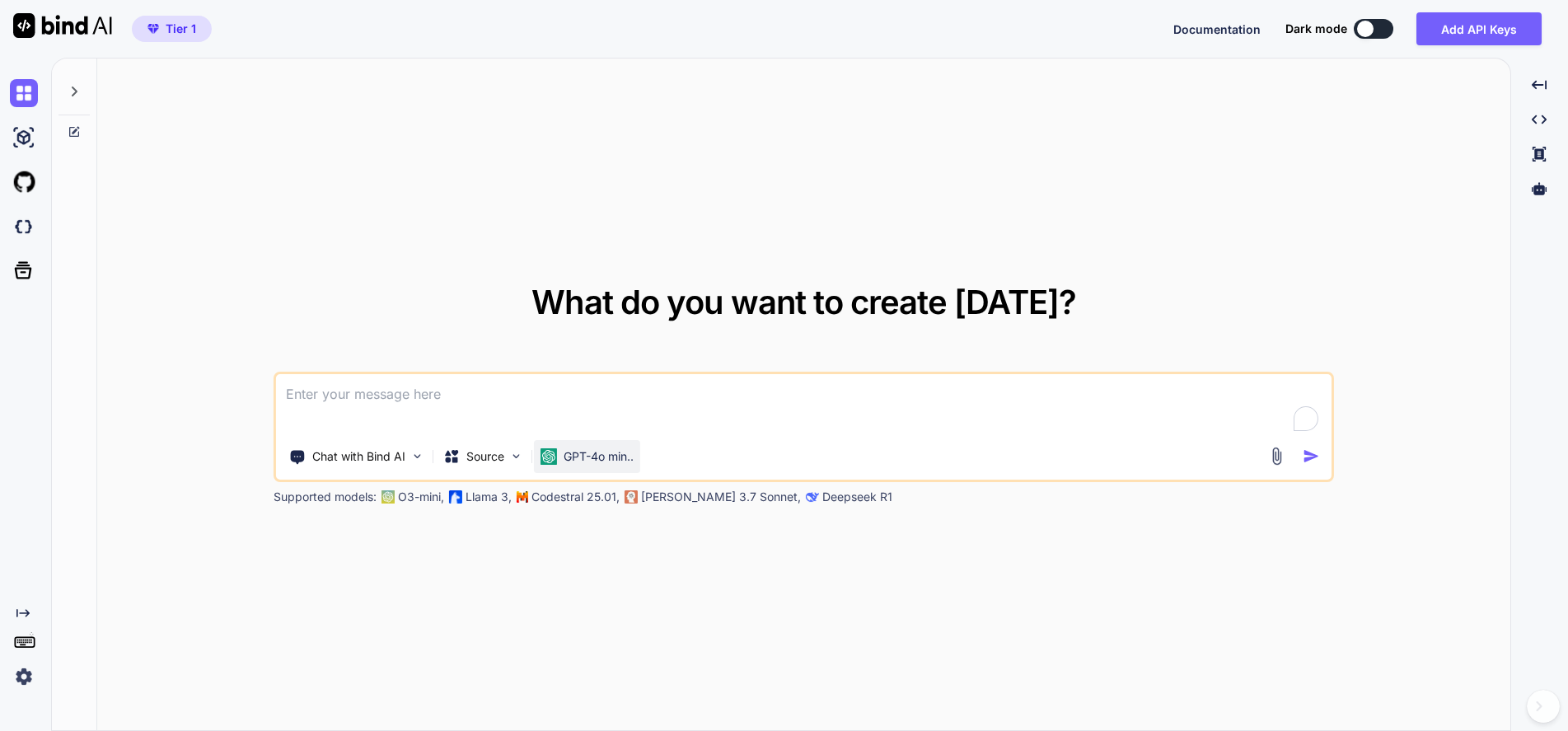
click at [594, 450] on p "GPT-4o min.." at bounding box center [598, 456] width 70 height 16
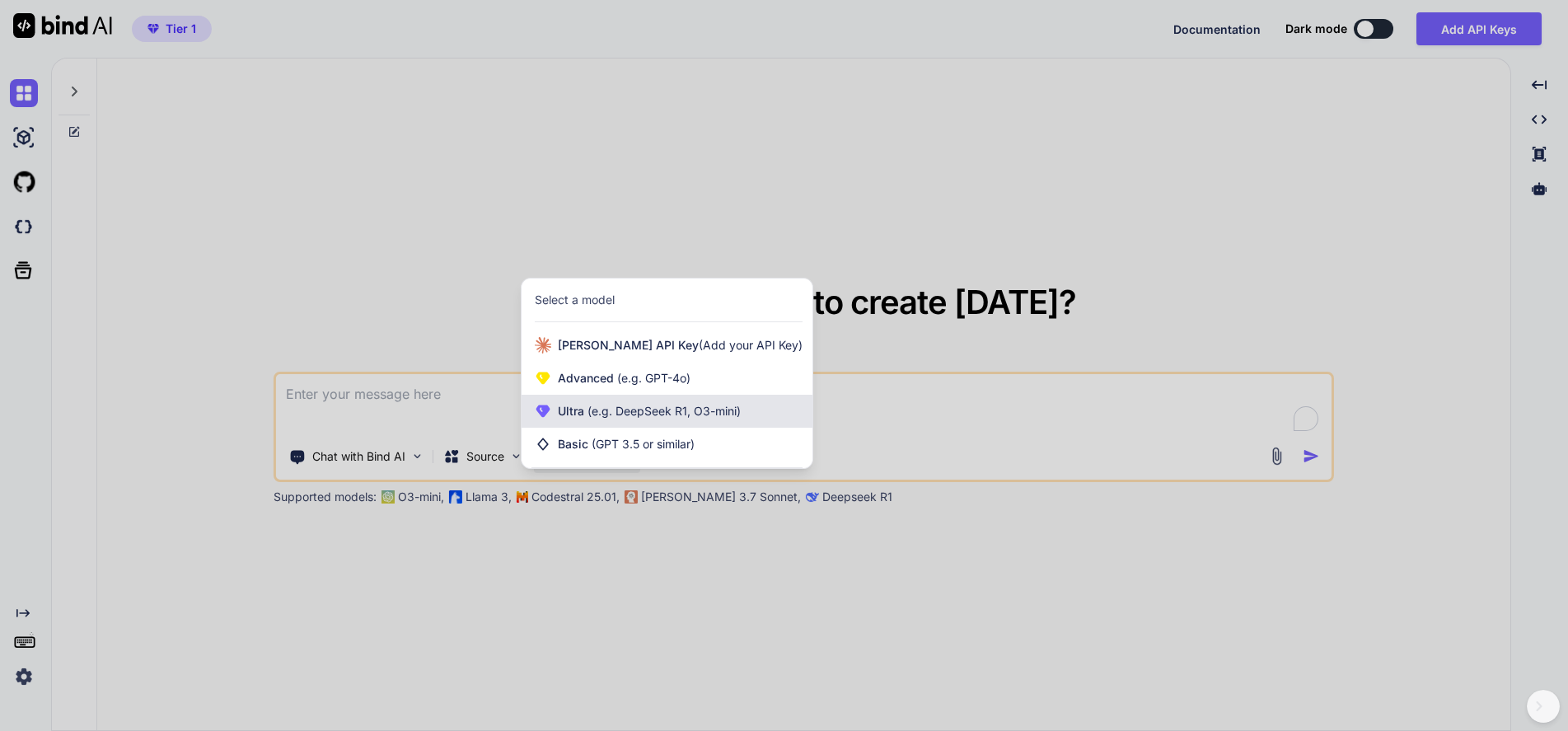
click at [655, 411] on span "(e.g. DeepSeek R1, O3-mini)" at bounding box center [662, 411] width 157 height 14
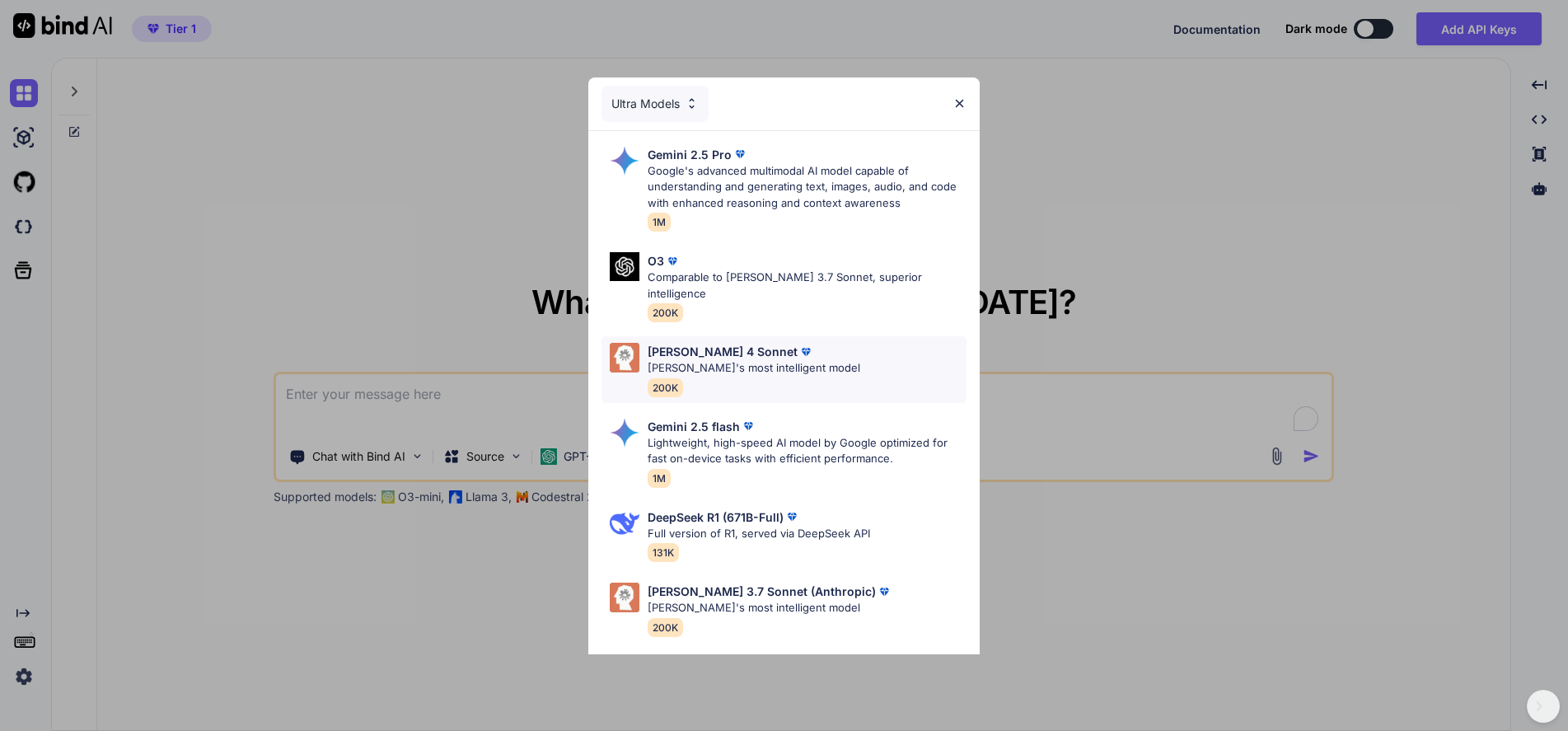
click at [727, 360] on p "[PERSON_NAME]'s most intelligent model" at bounding box center [754, 368] width 213 height 16
type textarea "x"
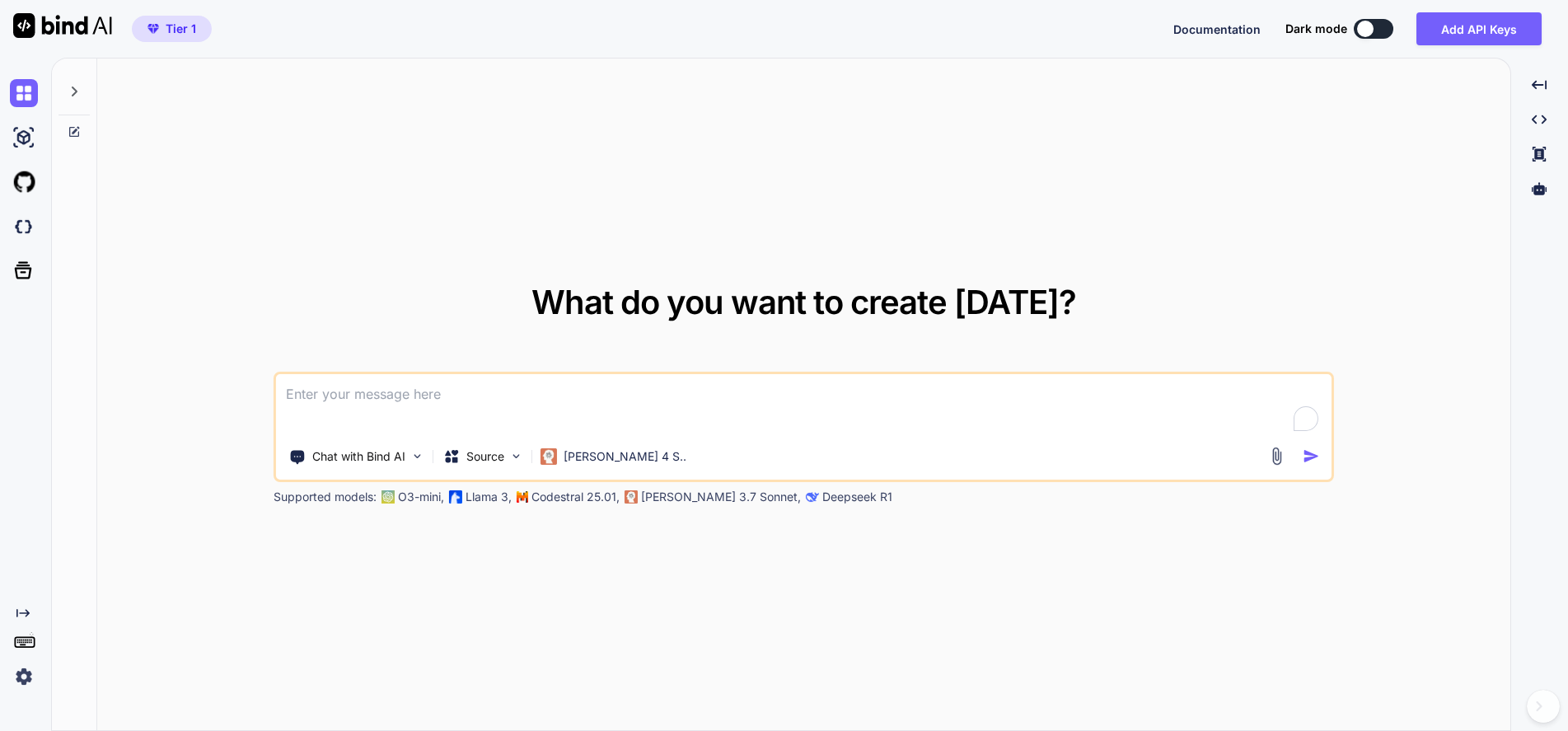
click at [624, 410] on textarea at bounding box center [802, 404] width 1054 height 61
click at [573, 416] on textarea at bounding box center [802, 404] width 1054 height 61
paste textarea "styles.css - "/* styles.css */ :root { /* Light Theme - Enhanced for better con…"
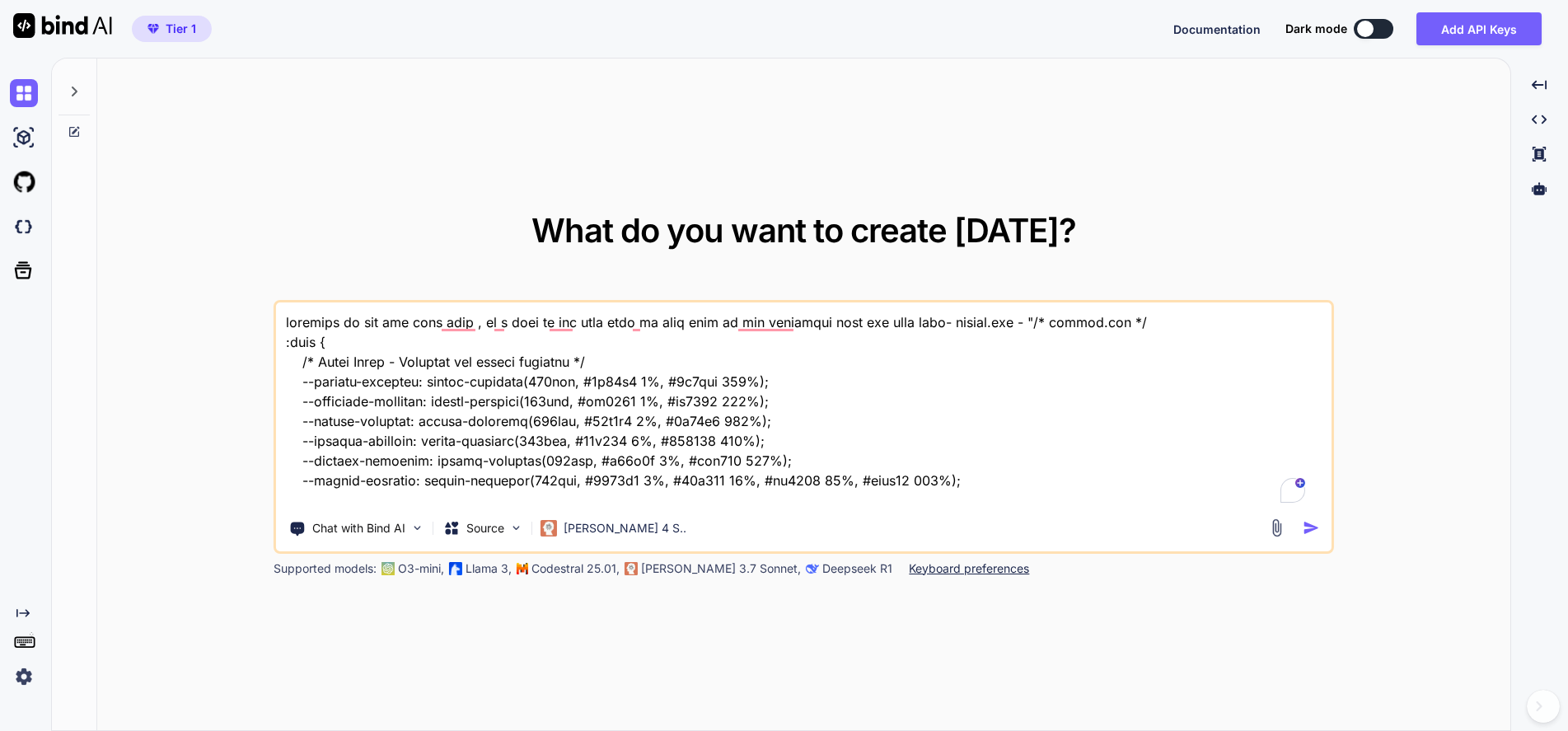
scroll to position [79293, 0]
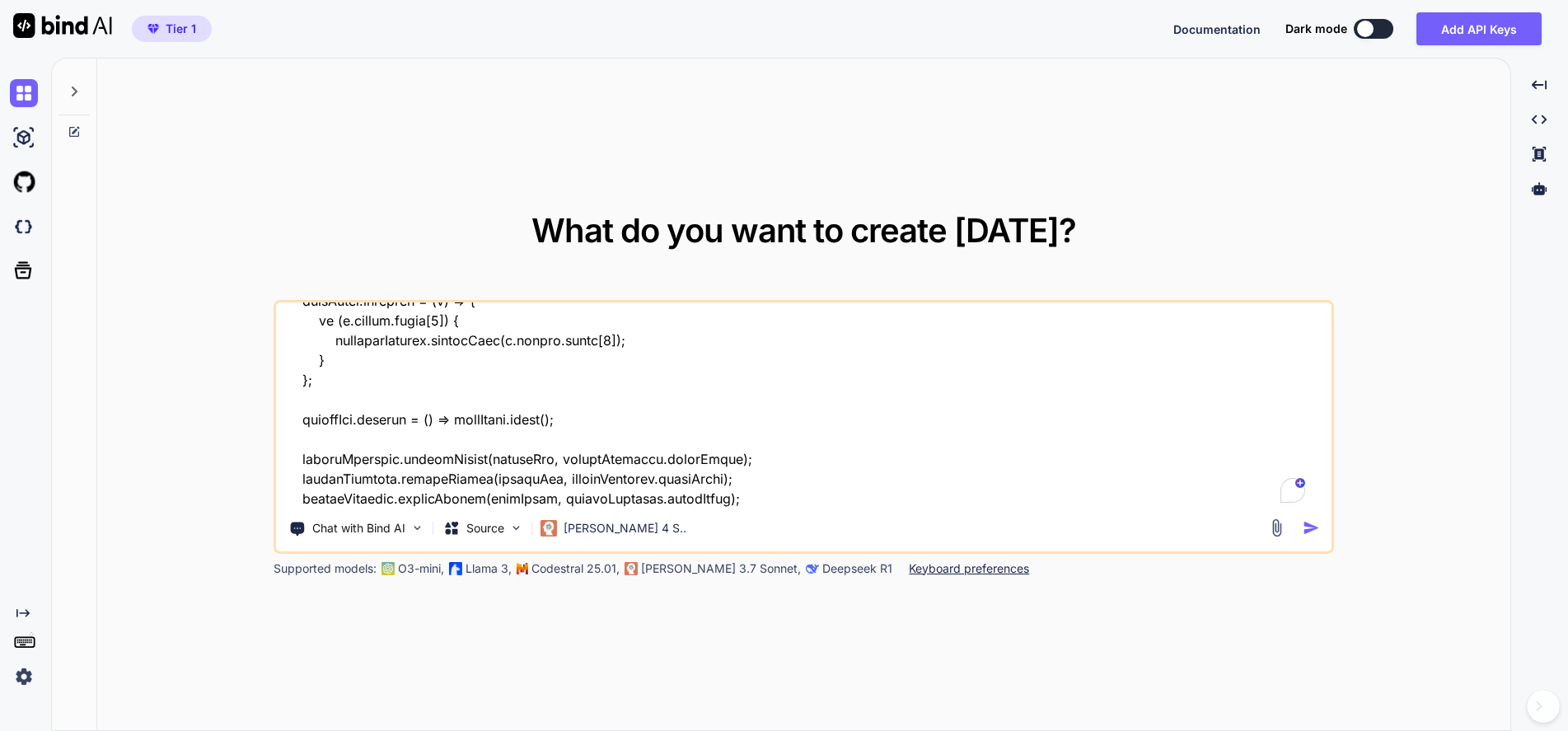
type textarea "shortcut as now use site icon , so i want it use site logo if site logo is not …"
click at [1310, 531] on img "button" at bounding box center [1311, 528] width 17 height 17
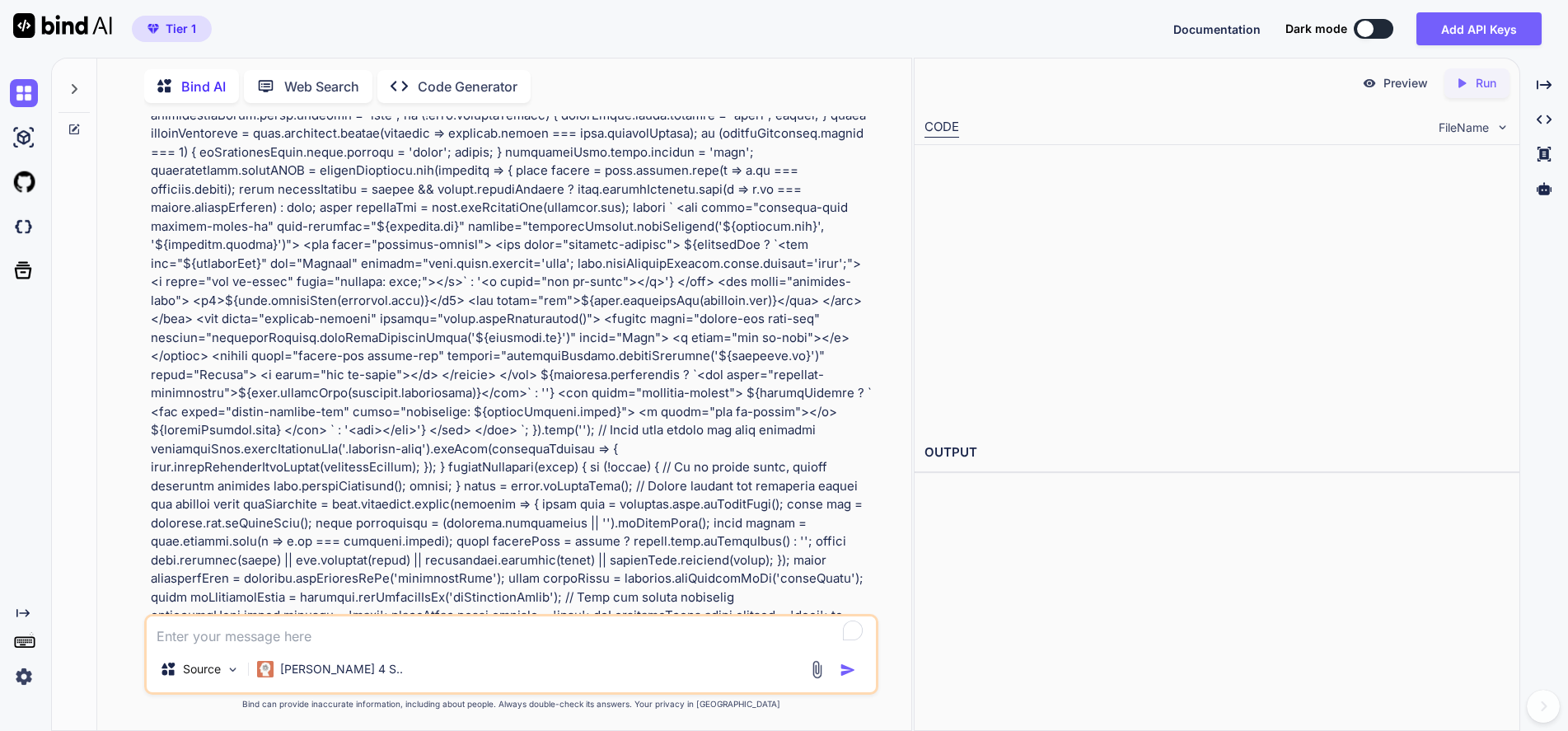
scroll to position [16182, 0]
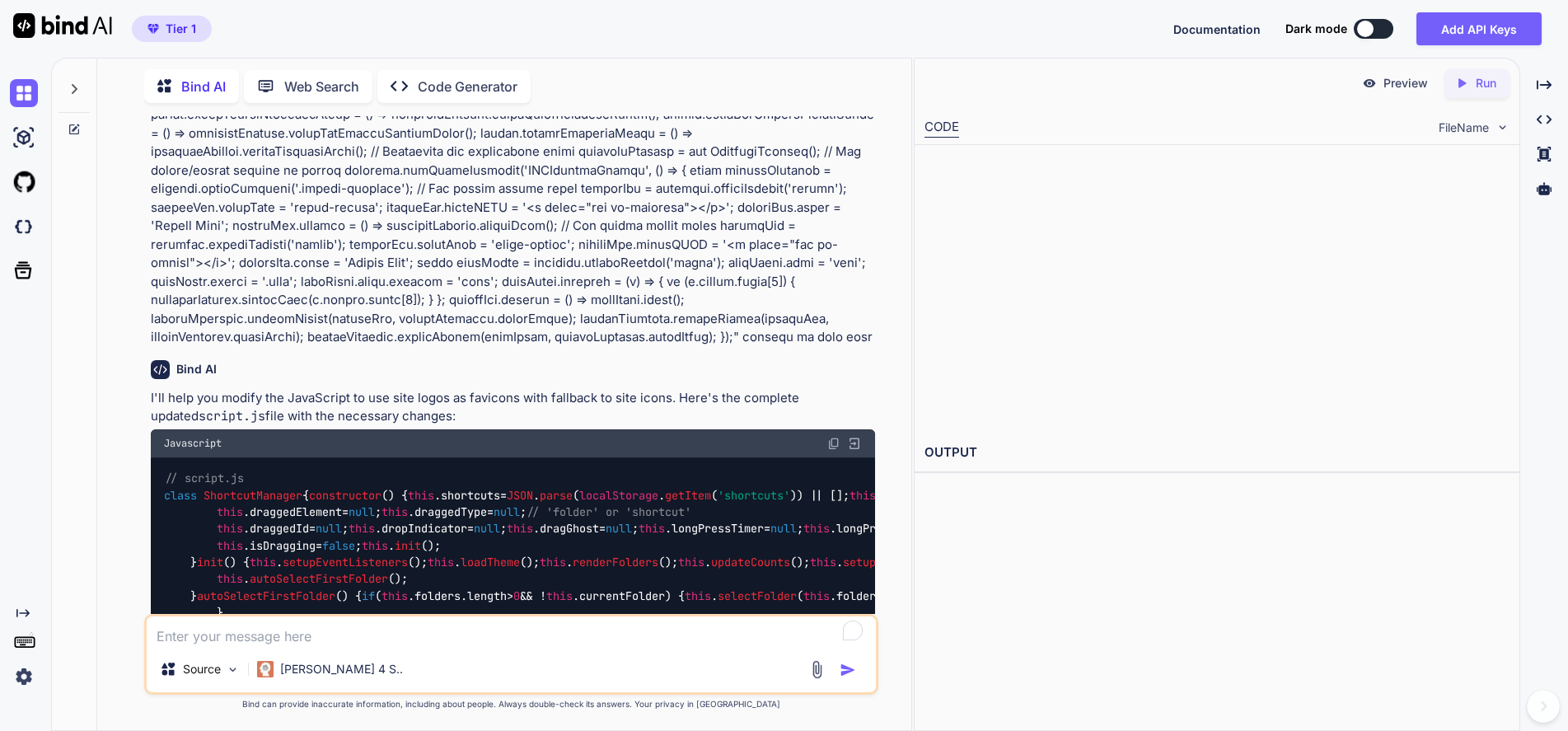
click at [834, 438] on img at bounding box center [834, 443] width 14 height 14
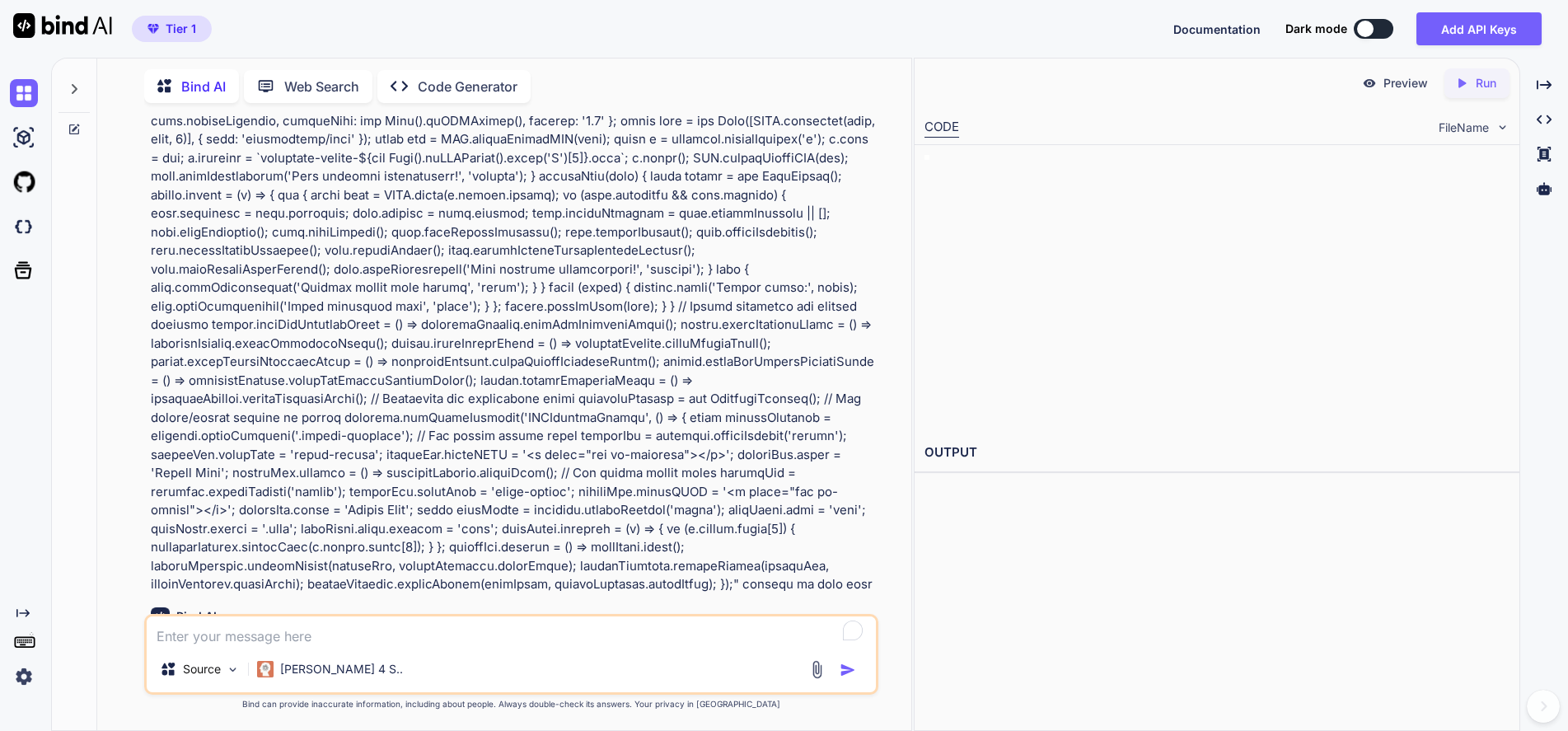
click at [835, 684] on img at bounding box center [834, 690] width 14 height 14
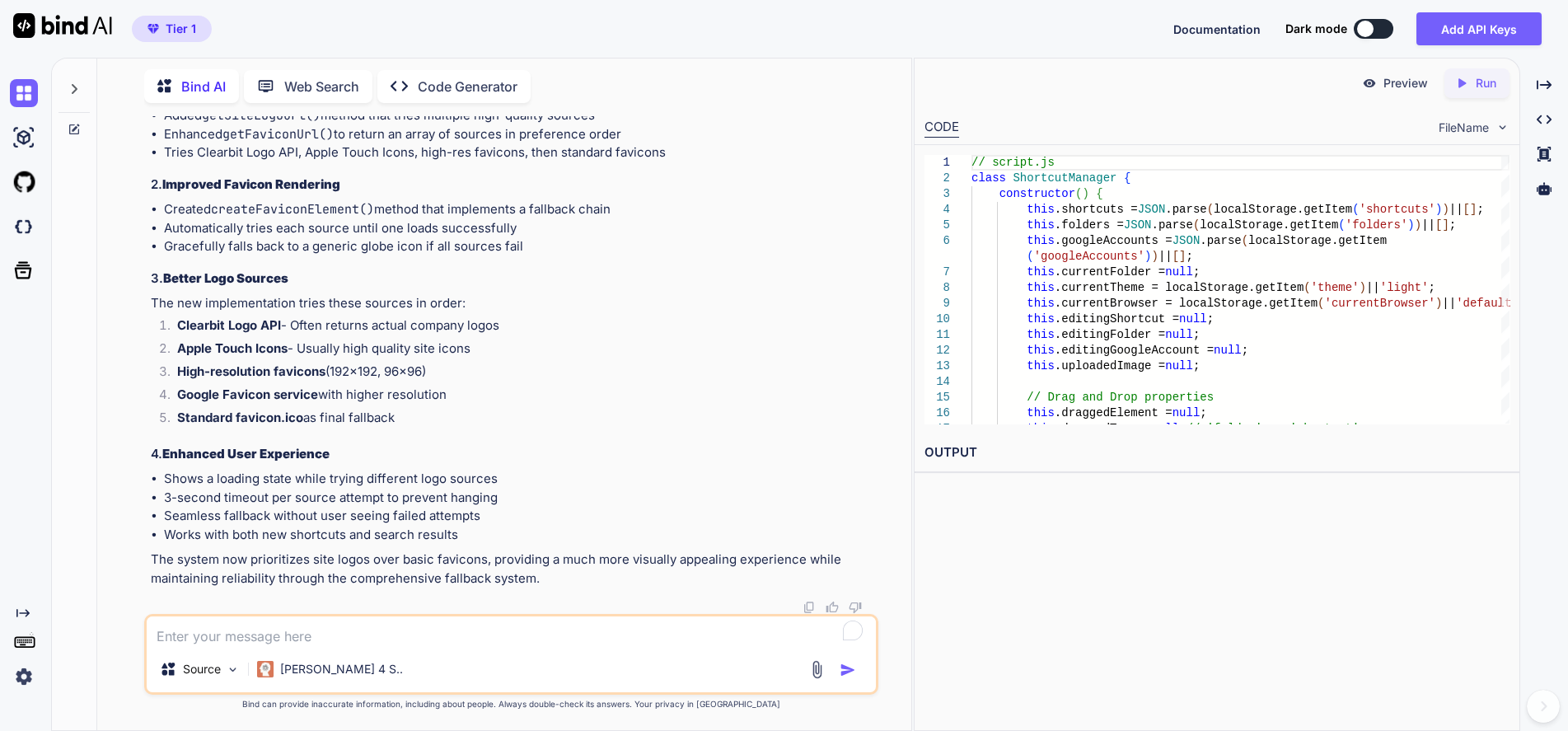
scroll to position [53560, 0]
click at [415, 634] on textarea at bounding box center [511, 631] width 729 height 30
click at [332, 639] on textarea at bounding box center [511, 631] width 729 height 30
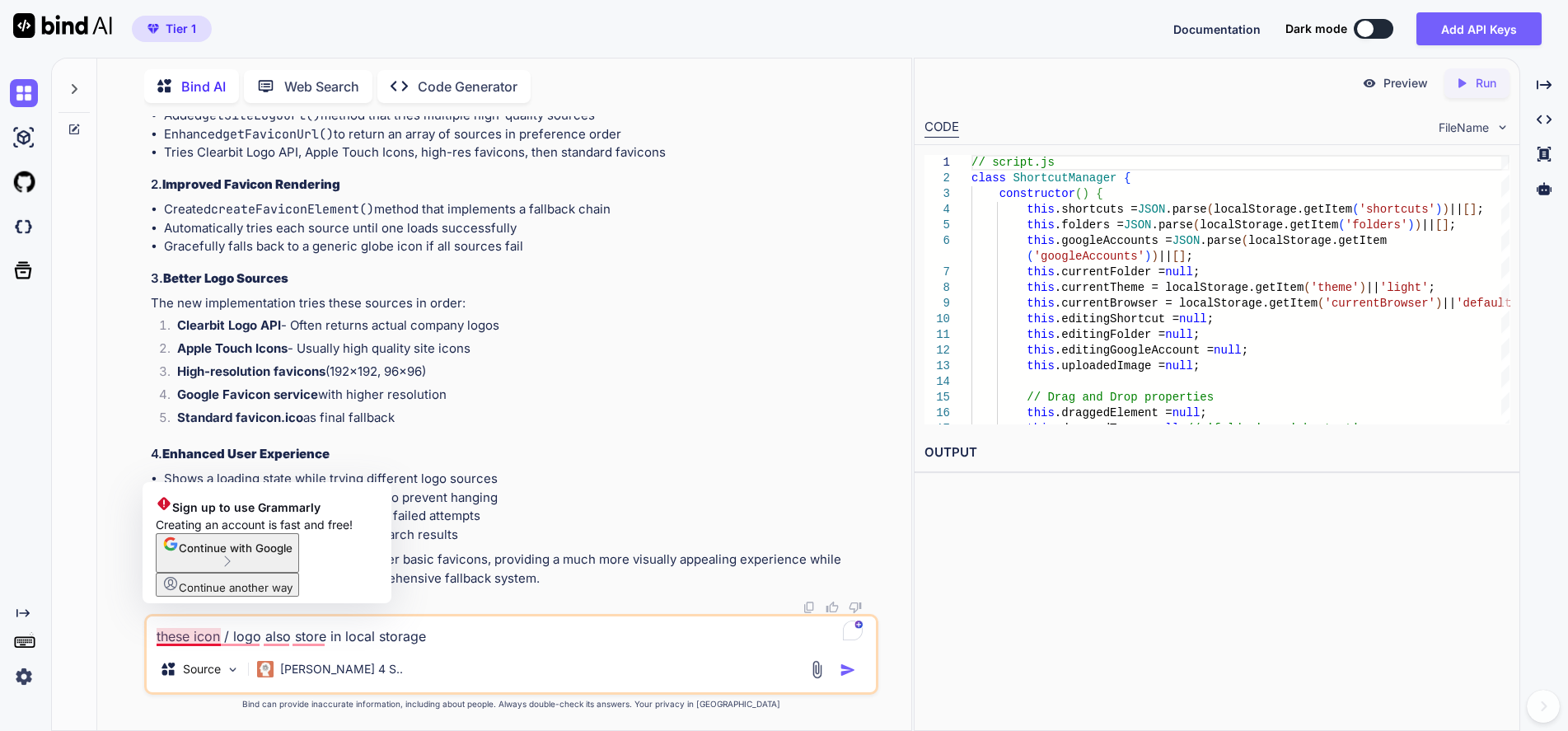
click at [193, 634] on textarea "these icon / logo also store in local storage" at bounding box center [511, 631] width 729 height 30
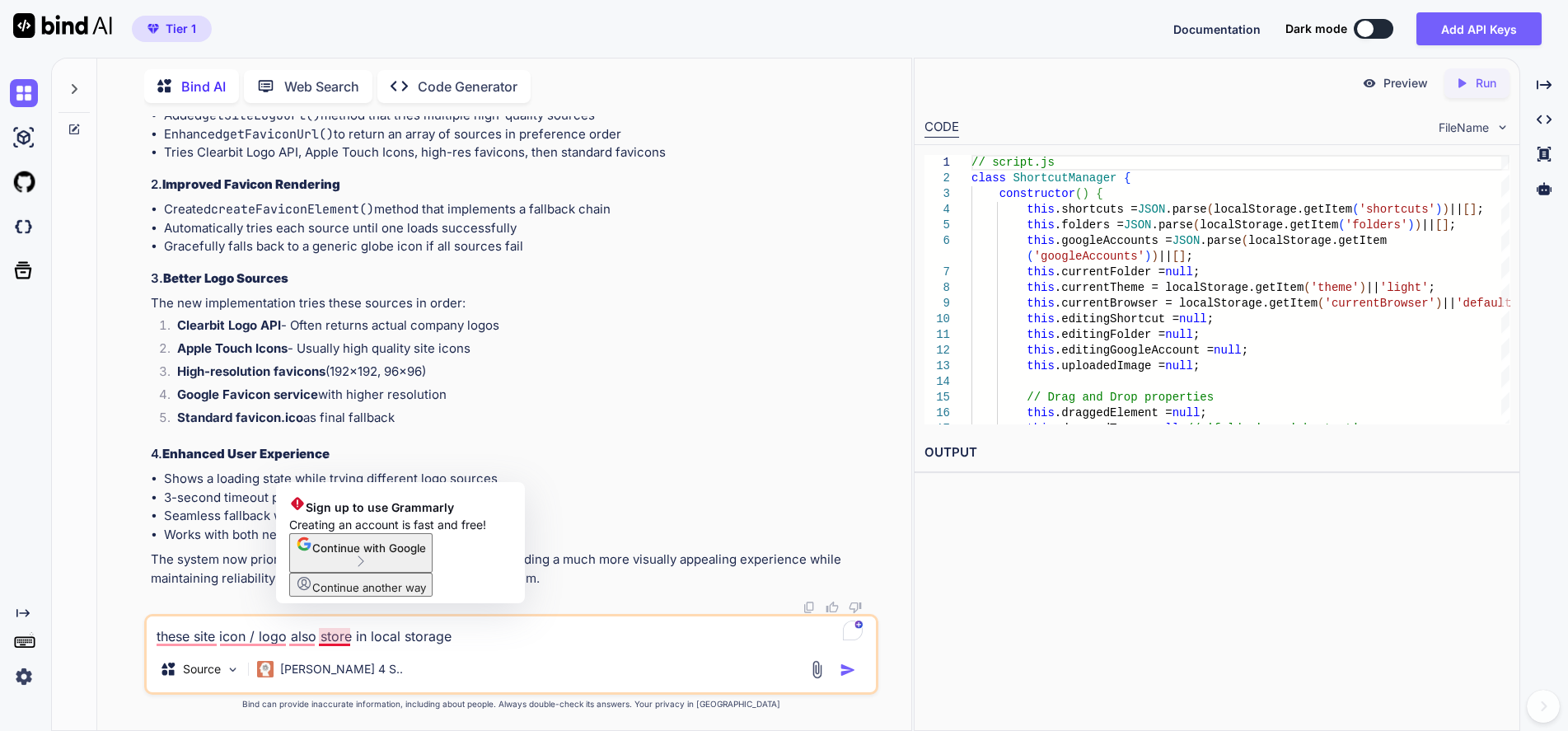
click at [321, 634] on textarea "these site icon / logo also store in local storage" at bounding box center [511, 631] width 729 height 30
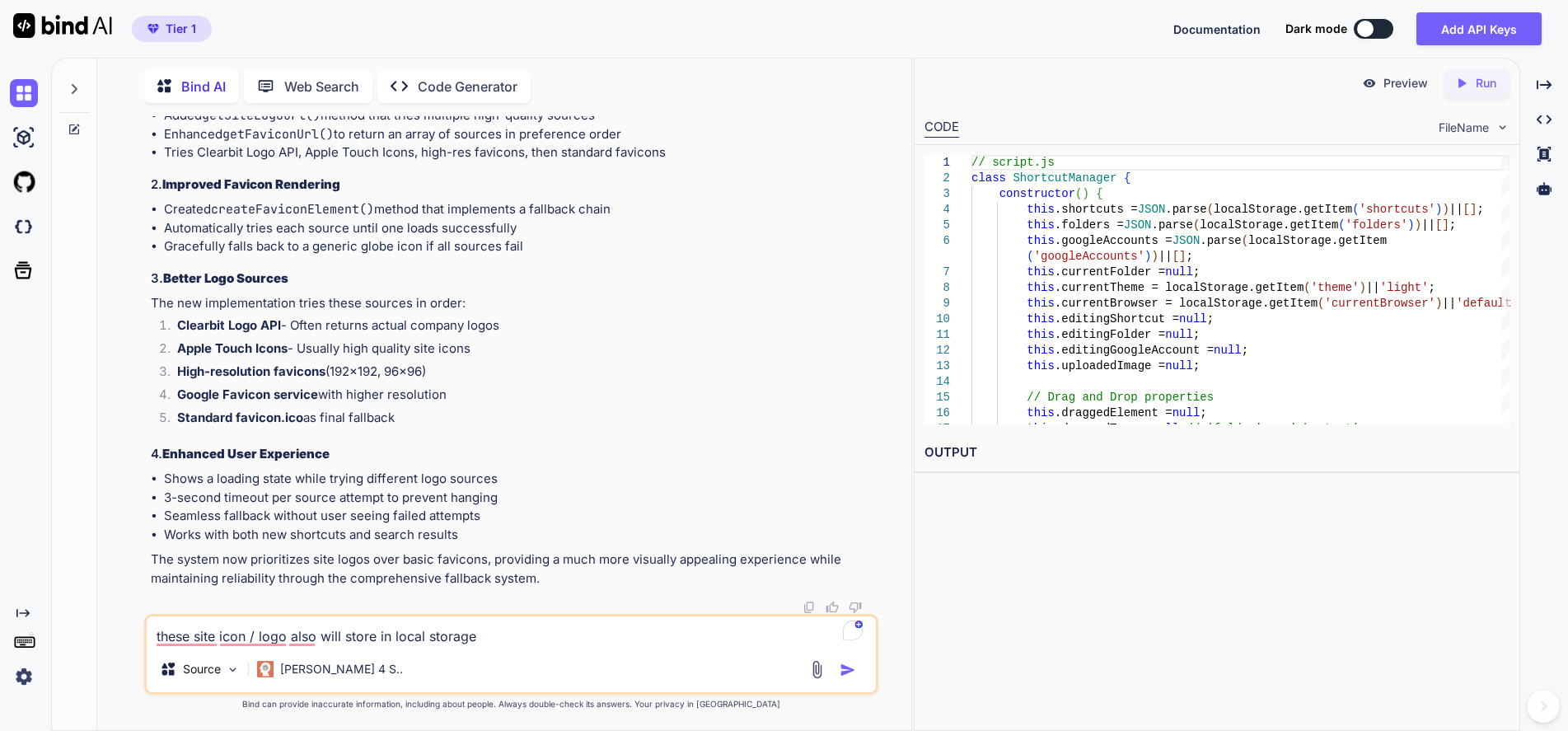
click at [518, 636] on textarea "these site icon / logo also will store in local storage" at bounding box center [511, 631] width 729 height 30
type textarea "these site icon / logo also will store in local storage , provide full js file"
click at [851, 660] on div at bounding box center [834, 670] width 55 height 19
click at [843, 668] on img "button" at bounding box center [847, 669] width 16 height 16
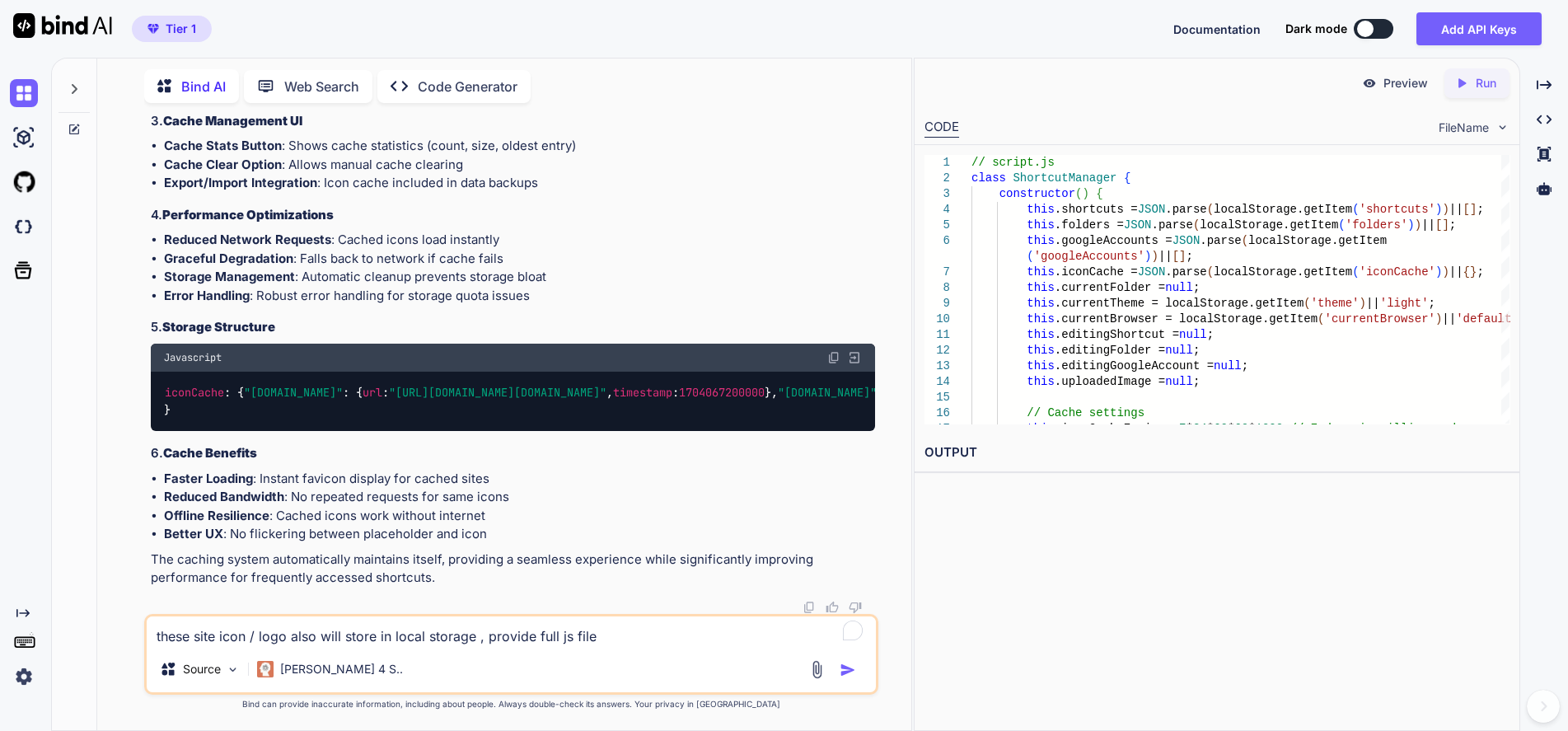
scroll to position [53981, 0]
click at [426, 628] on textarea "these site icon / logo also will store in local storage , provide full js file" at bounding box center [511, 631] width 729 height 30
type textarea "scrolling stick only show when user scroll , provide full css code"
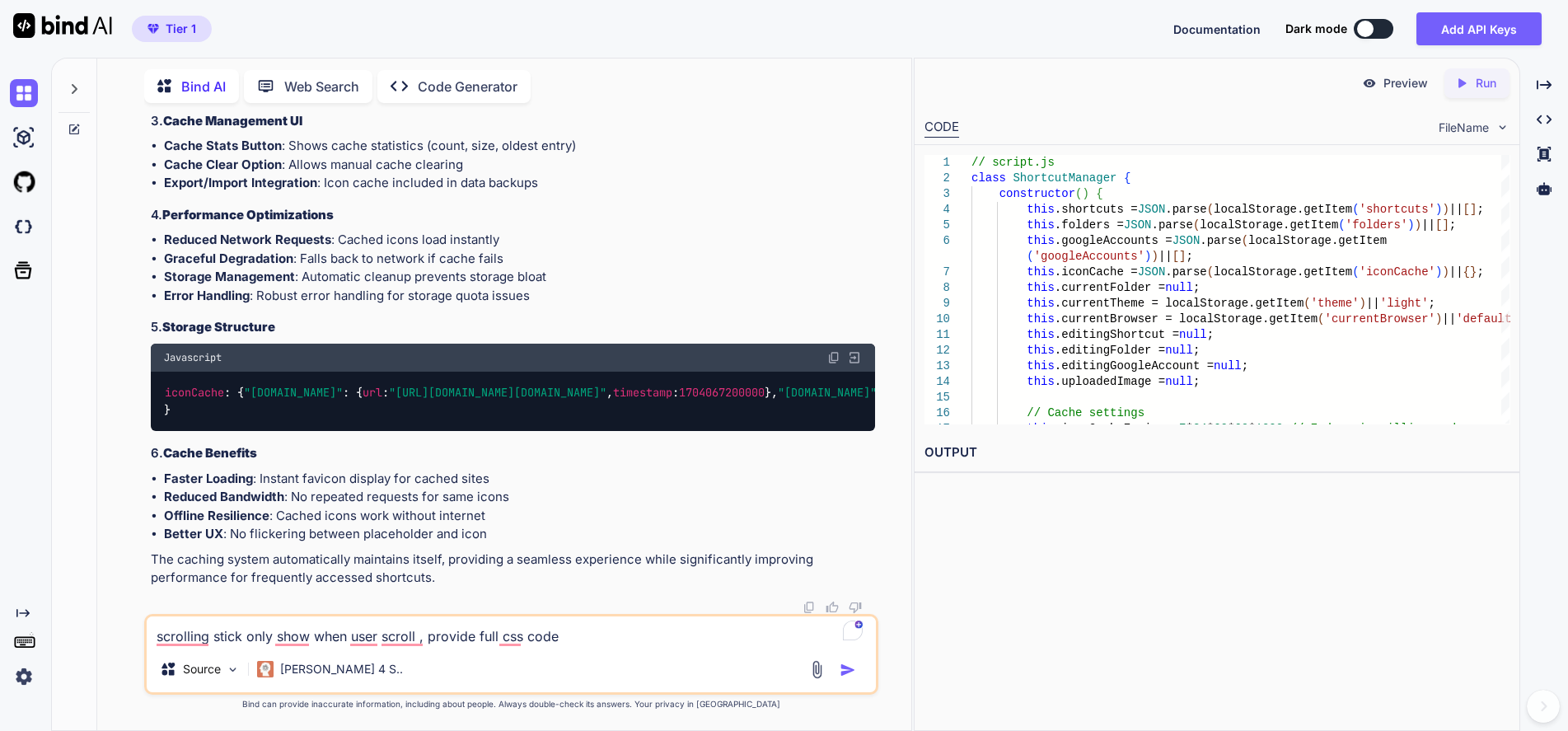
click at [855, 673] on img "button" at bounding box center [847, 669] width 16 height 16
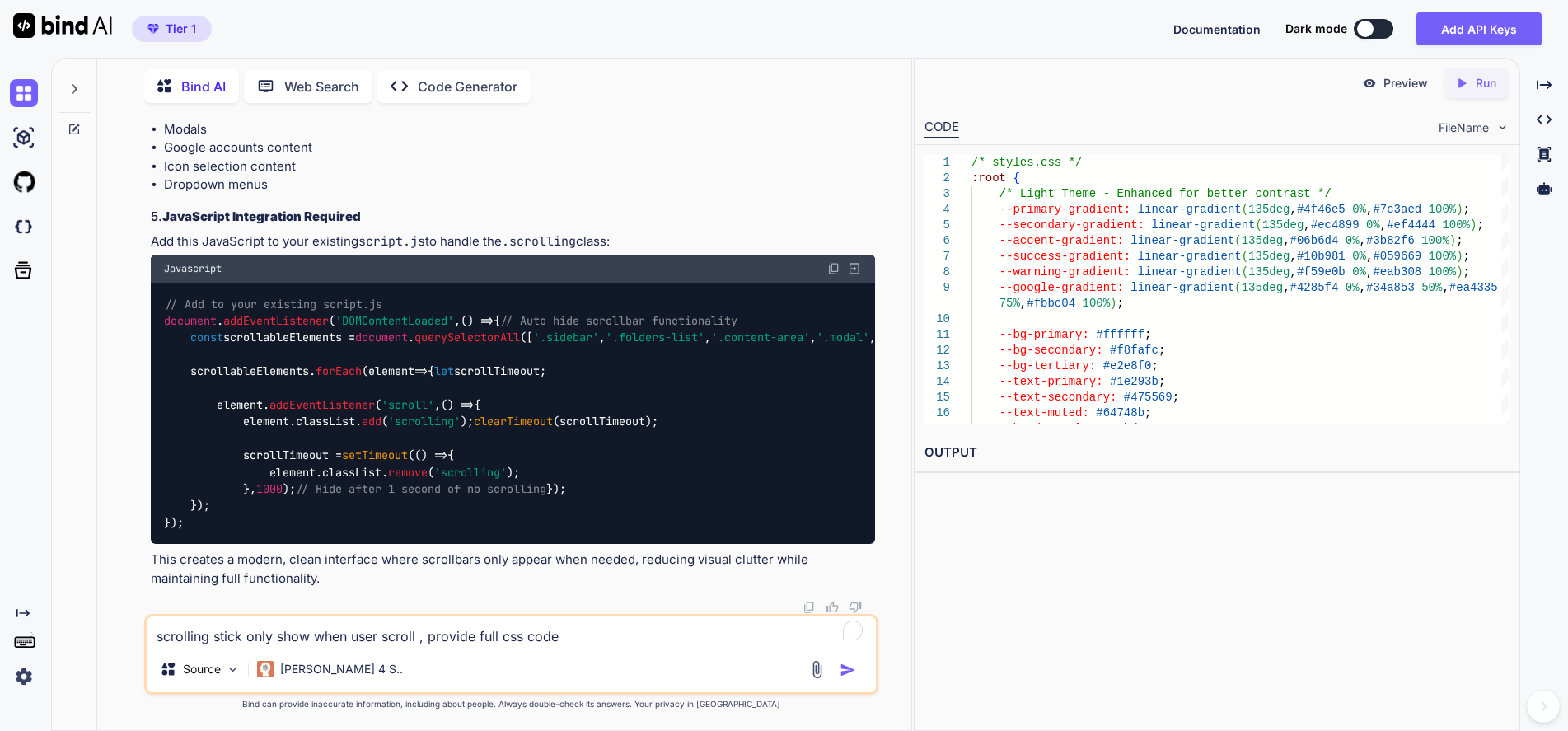
scroll to position [94801, 0]
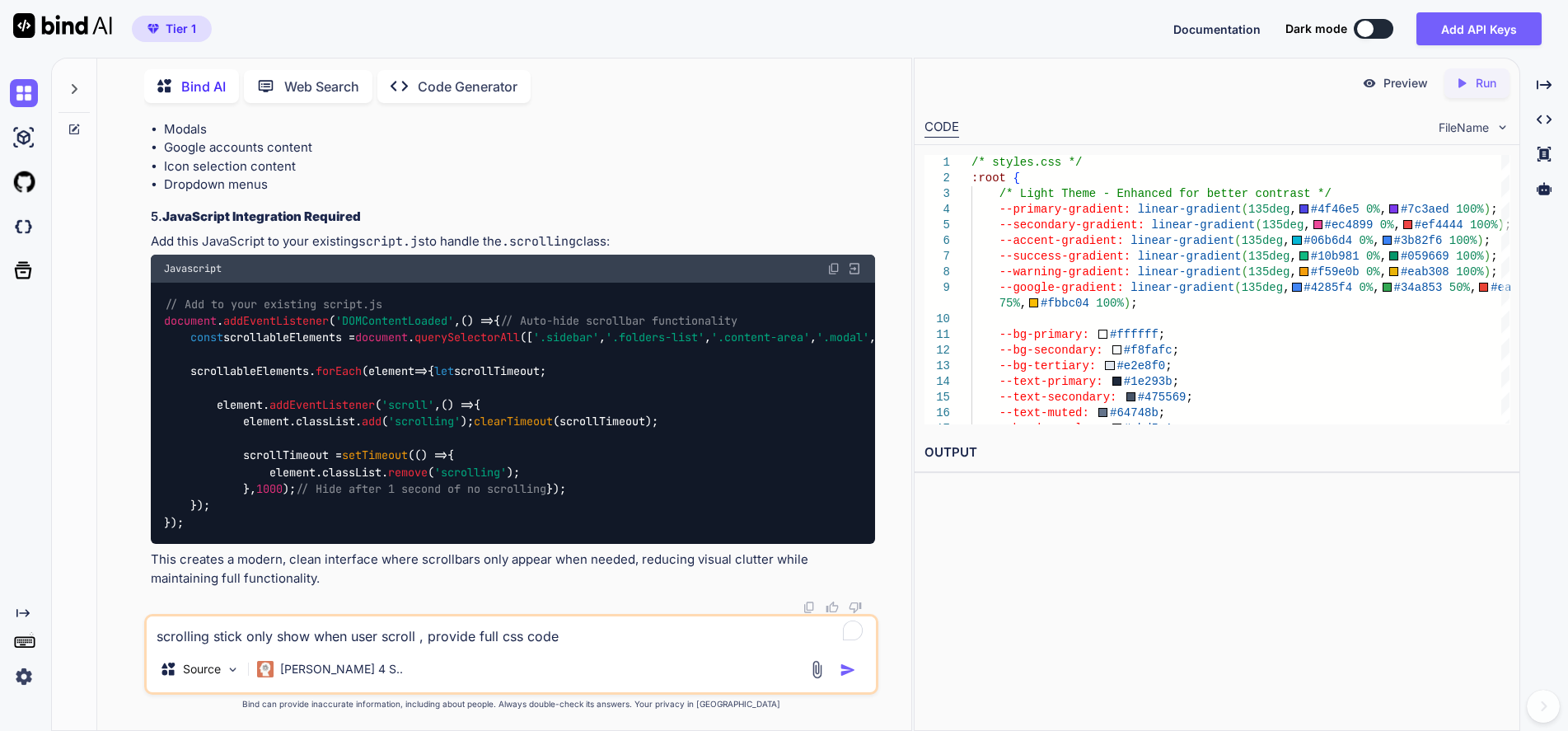
click at [489, 626] on textarea "scrolling stick only show when user scroll , provide full css code" at bounding box center [511, 631] width 729 height 30
type textarea "i want scroll stick always hide but work, provide full css file"
click at [844, 668] on img "button" at bounding box center [847, 669] width 16 height 16
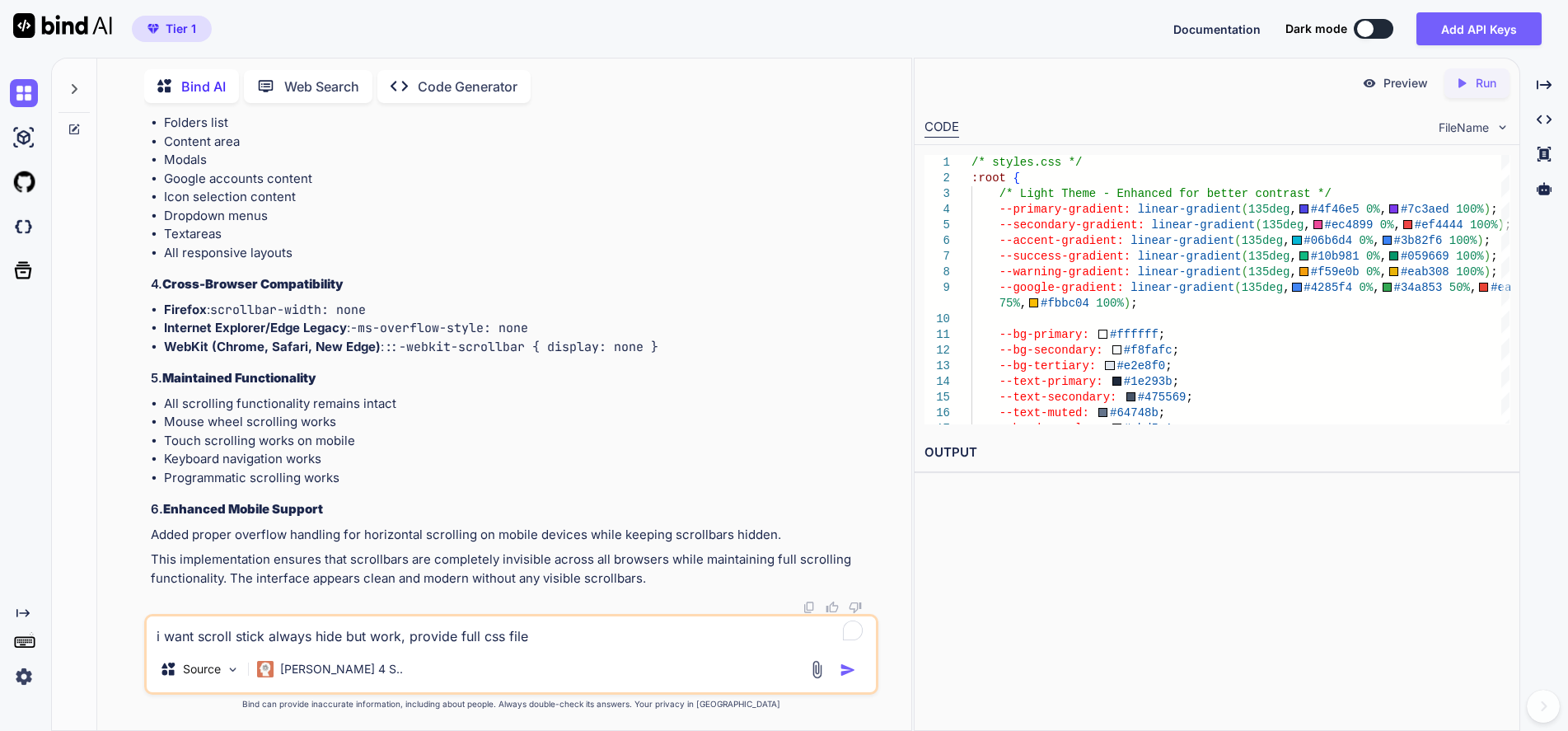
scroll to position [128268, 0]
